Goal: Task Accomplishment & Management: Use online tool/utility

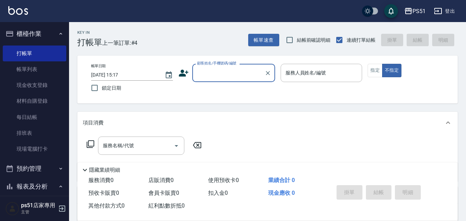
click at [214, 71] on input "顧客姓名/手機號碼/編號" at bounding box center [228, 73] width 66 height 12
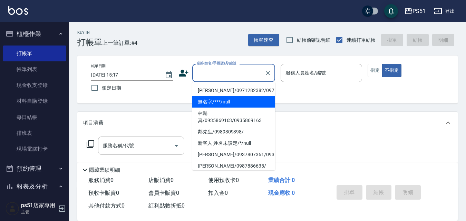
click at [227, 108] on li "無名字/***/null" at bounding box center [233, 101] width 83 height 11
type input "無名字/***/null"
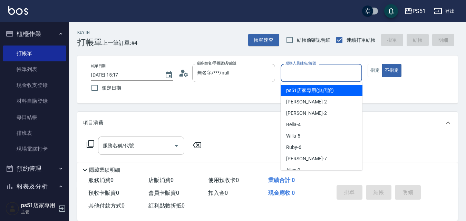
click at [305, 72] on input "服務人員姓名/編號" at bounding box center [322, 73] width 76 height 12
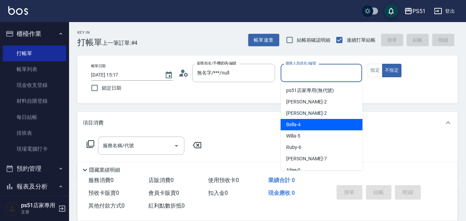
click at [301, 126] on div "Bella -4" at bounding box center [322, 124] width 82 height 11
type input "Bella-4"
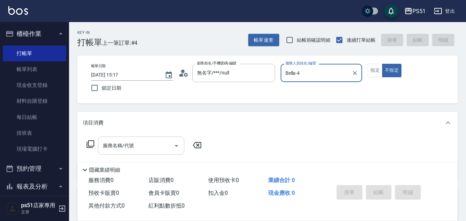
click at [157, 148] on input "服務名稱/代號" at bounding box center [136, 146] width 70 height 12
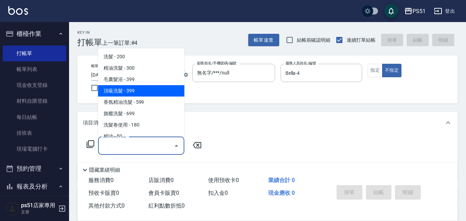
click at [146, 92] on span "頂級洗髮 - 399" at bounding box center [141, 90] width 86 height 11
type input "頂級洗髮(104)"
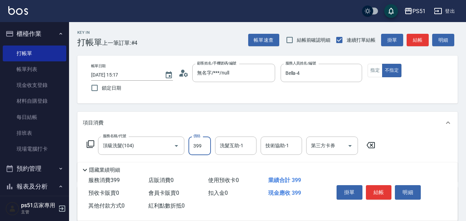
click at [196, 145] on input "399" at bounding box center [199, 146] width 22 height 19
type input "499"
click at [412, 40] on button "結帳" at bounding box center [418, 40] width 22 height 13
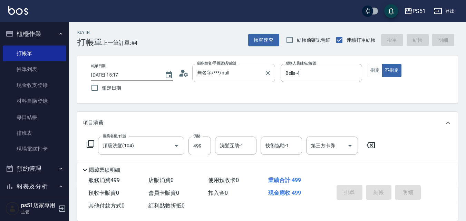
type input "[DATE] 16:28"
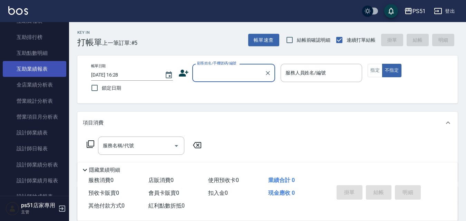
scroll to position [322, 0]
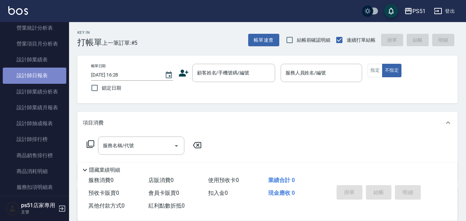
click at [45, 79] on link "設計師日報表" at bounding box center [35, 76] width 64 height 16
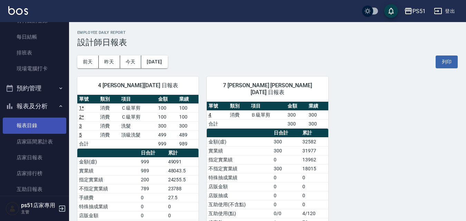
scroll to position [161, 0]
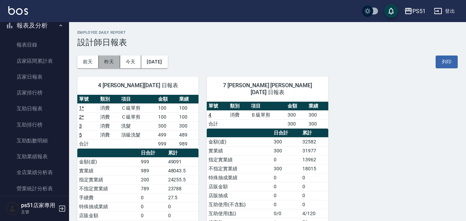
click at [107, 60] on button "昨天" at bounding box center [109, 62] width 21 height 13
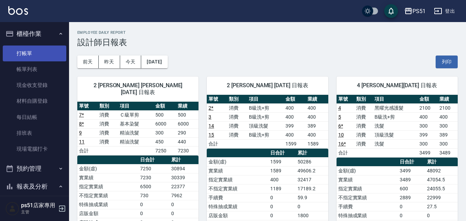
click at [31, 56] on link "打帳單" at bounding box center [35, 54] width 64 height 16
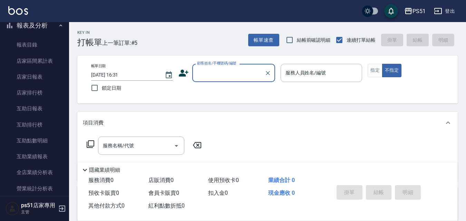
scroll to position [242, 0]
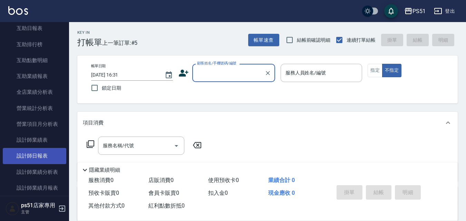
click at [56, 153] on link "設計師日報表" at bounding box center [35, 156] width 64 height 16
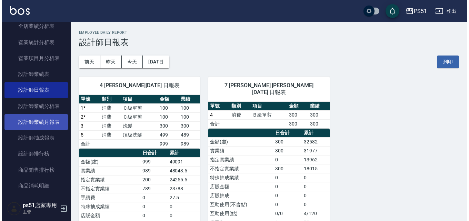
scroll to position [322, 0]
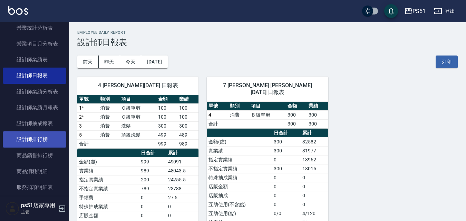
click at [53, 138] on link "設計師排行榜" at bounding box center [35, 140] width 64 height 16
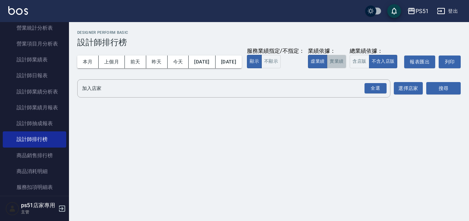
click at [327, 68] on button "實業績" at bounding box center [336, 61] width 19 height 13
click at [369, 94] on div "全選" at bounding box center [376, 88] width 22 height 11
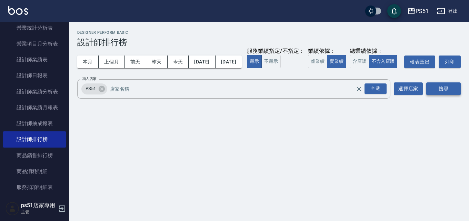
click at [449, 95] on button "搜尋" at bounding box center [444, 88] width 35 height 13
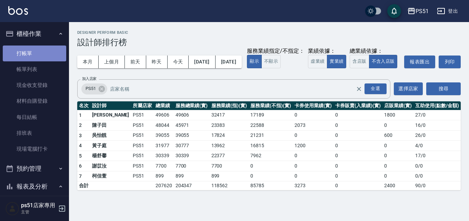
click at [37, 57] on link "打帳單" at bounding box center [35, 54] width 64 height 16
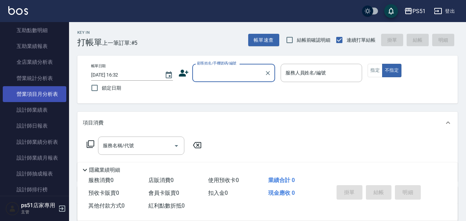
scroll to position [257, 0]
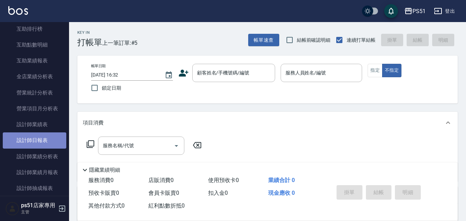
click at [40, 135] on link "設計師日報表" at bounding box center [35, 141] width 64 height 16
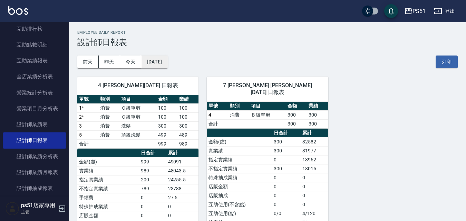
click at [156, 59] on button "[DATE]" at bounding box center [154, 62] width 26 height 13
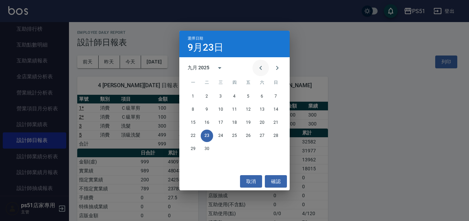
click at [261, 67] on icon "Previous month" at bounding box center [261, 68] width 2 height 4
click at [273, 148] on button "31" at bounding box center [276, 149] width 12 height 12
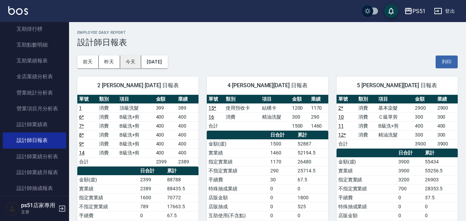
click at [128, 59] on button "今天" at bounding box center [130, 62] width 21 height 13
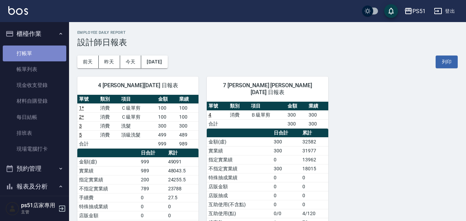
click at [50, 46] on link "打帳單" at bounding box center [35, 54] width 64 height 16
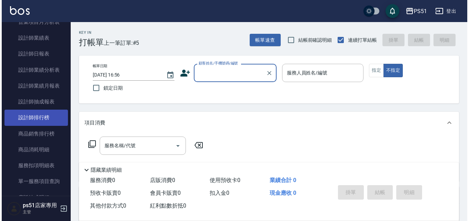
scroll to position [322, 0]
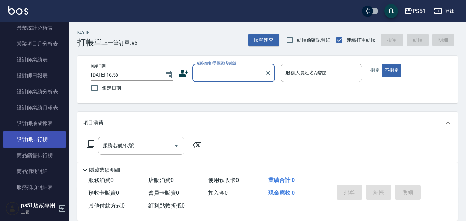
click at [43, 143] on link "設計師排行榜" at bounding box center [35, 140] width 64 height 16
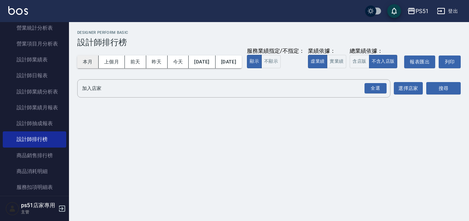
click at [91, 62] on button "本月" at bounding box center [87, 62] width 21 height 13
click at [114, 95] on input "加入店家" at bounding box center [228, 88] width 297 height 12
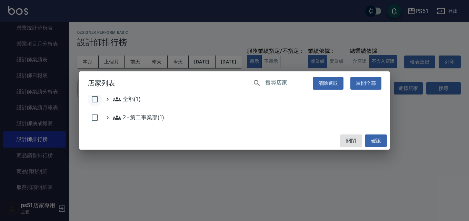
click at [94, 103] on input "checkbox" at bounding box center [95, 99] width 14 height 14
checkbox input "true"
click at [378, 137] on button "確認" at bounding box center [376, 141] width 22 height 13
checkbox input "false"
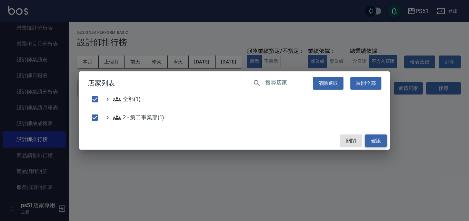
checkbox input "false"
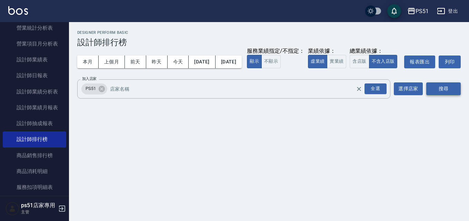
click at [437, 95] on button "搜尋" at bounding box center [444, 88] width 35 height 13
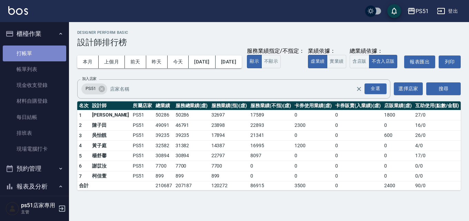
click at [36, 51] on link "打帳單" at bounding box center [35, 54] width 64 height 16
